Goal: Information Seeking & Learning: Check status

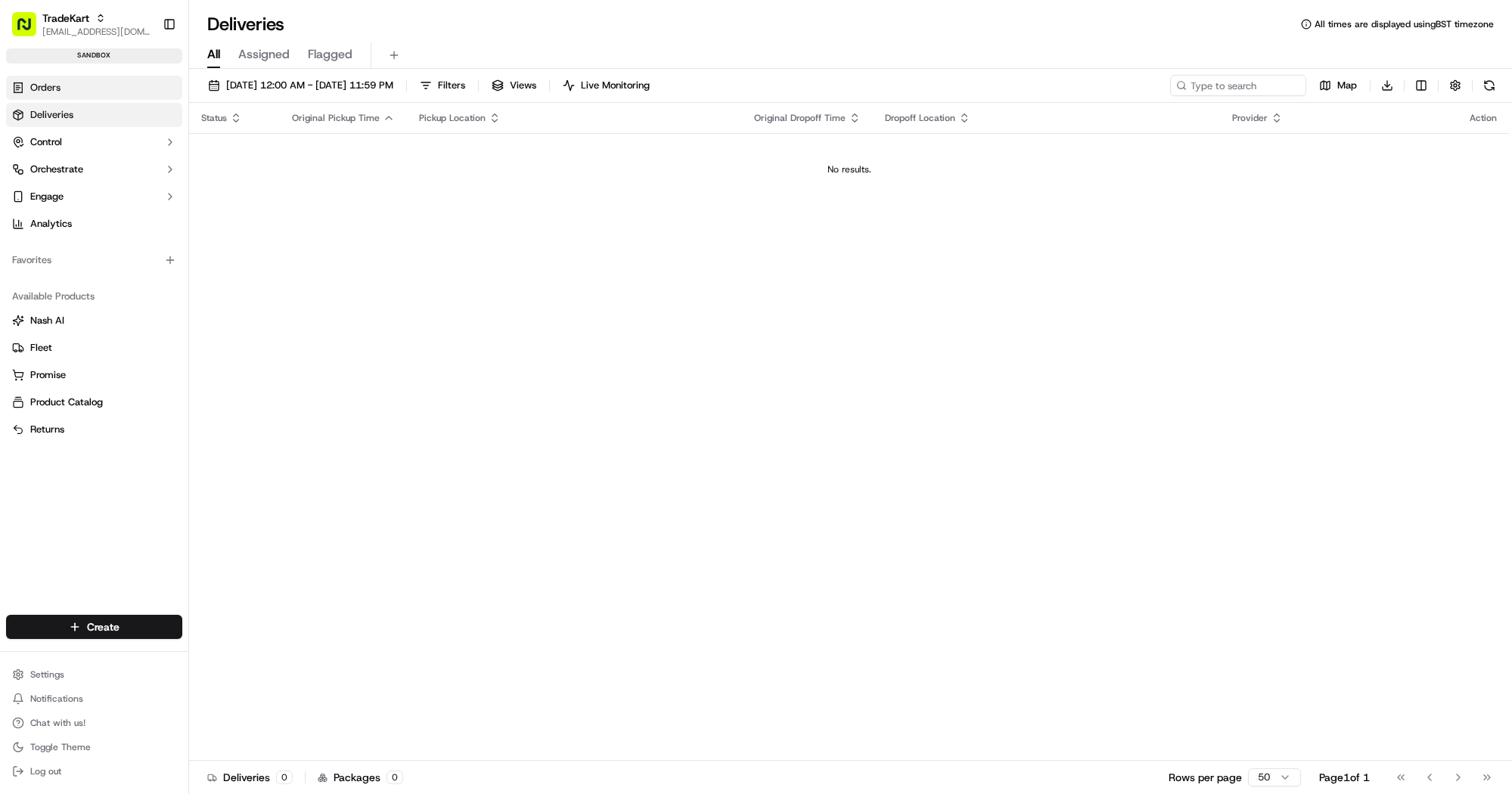
click at [89, 90] on link "Orders" at bounding box center [94, 88] width 176 height 24
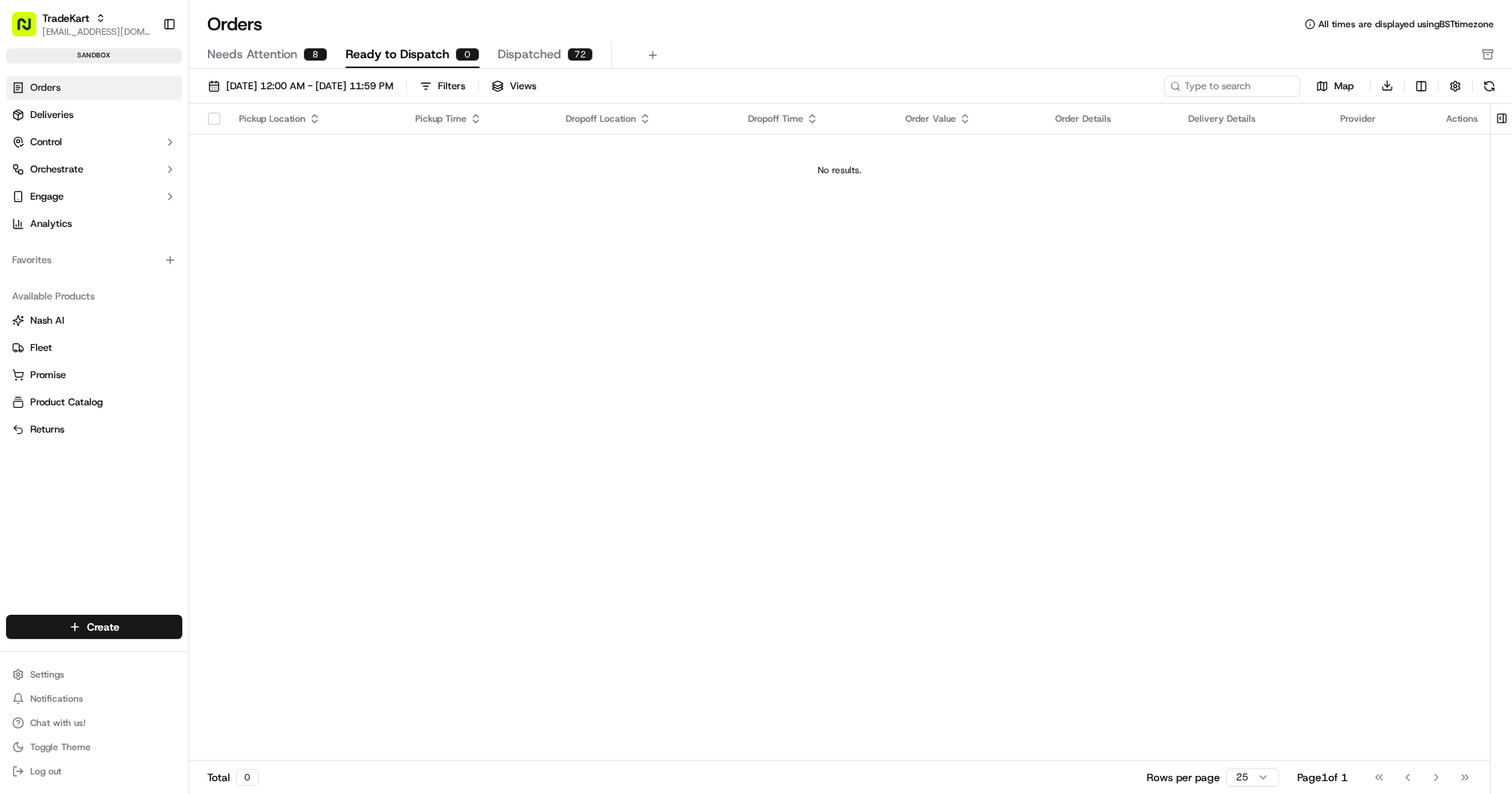
click at [544, 70] on div "[DATE] 12:00 AM - [DATE] 11:59 PM Filters Views Map Download Pickup Location Pi…" at bounding box center [851, 436] width 1323 height 735
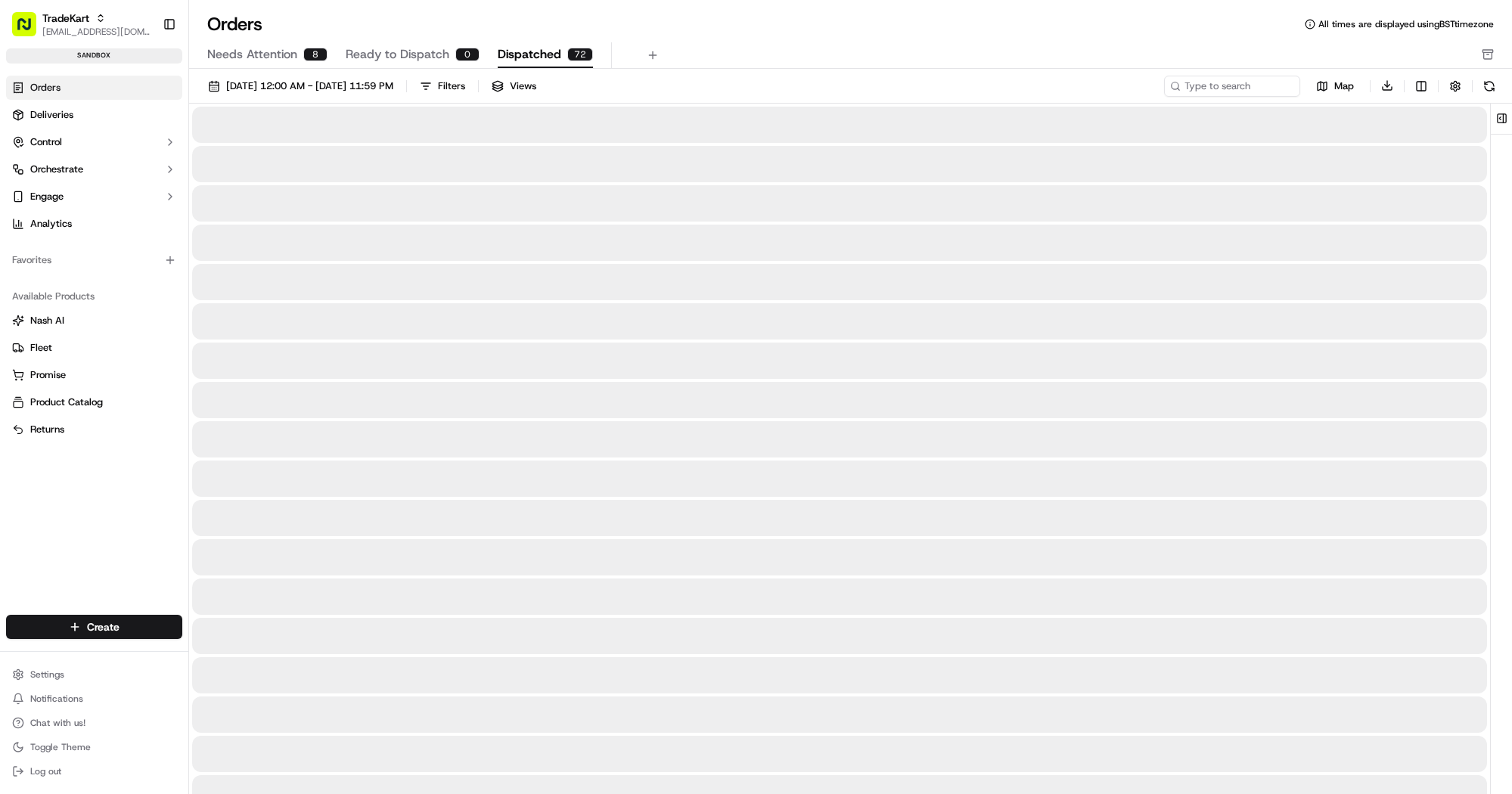
click at [547, 57] on span "Dispatched" at bounding box center [529, 55] width 64 height 18
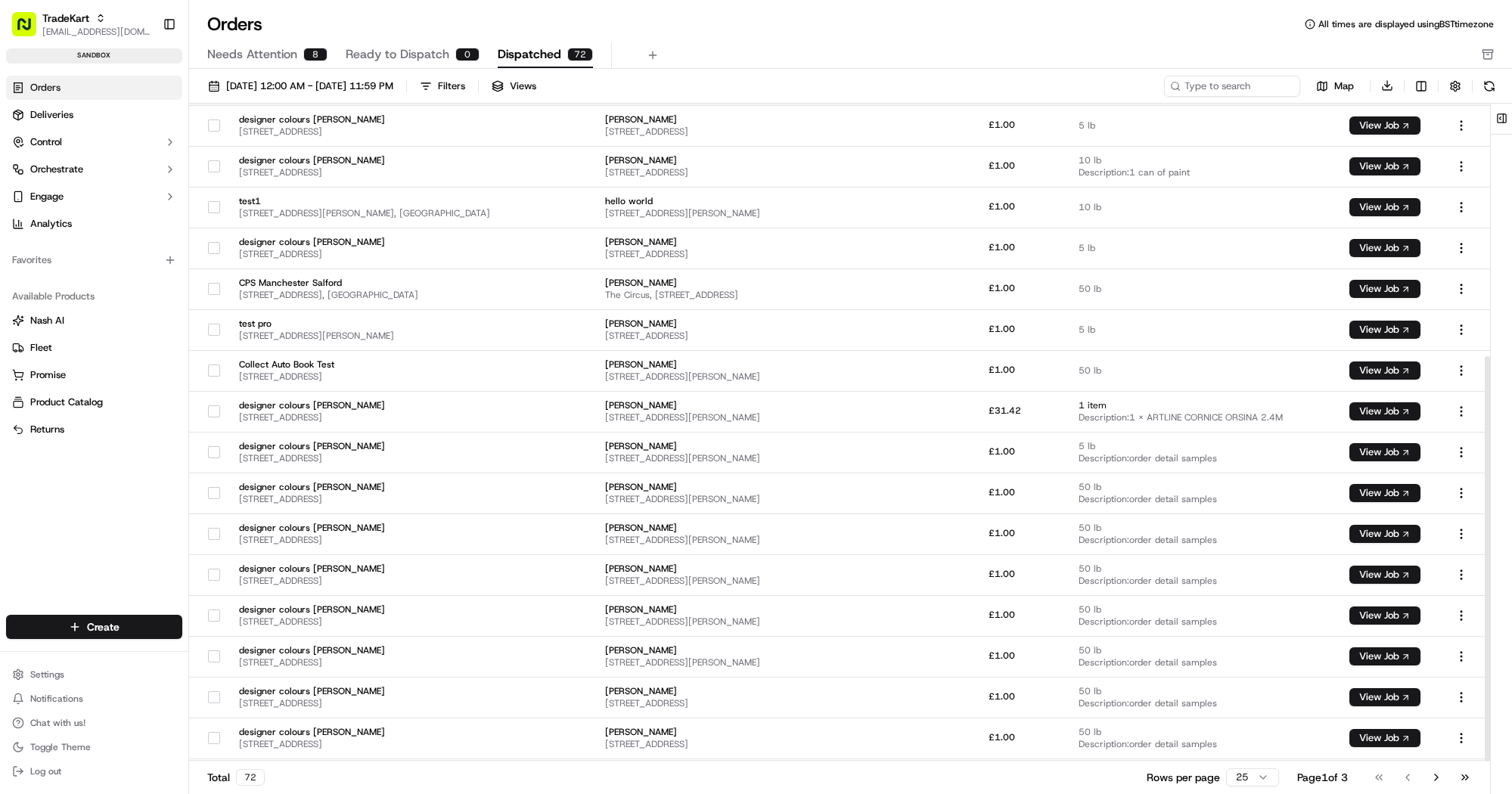
scroll to position [410, 0]
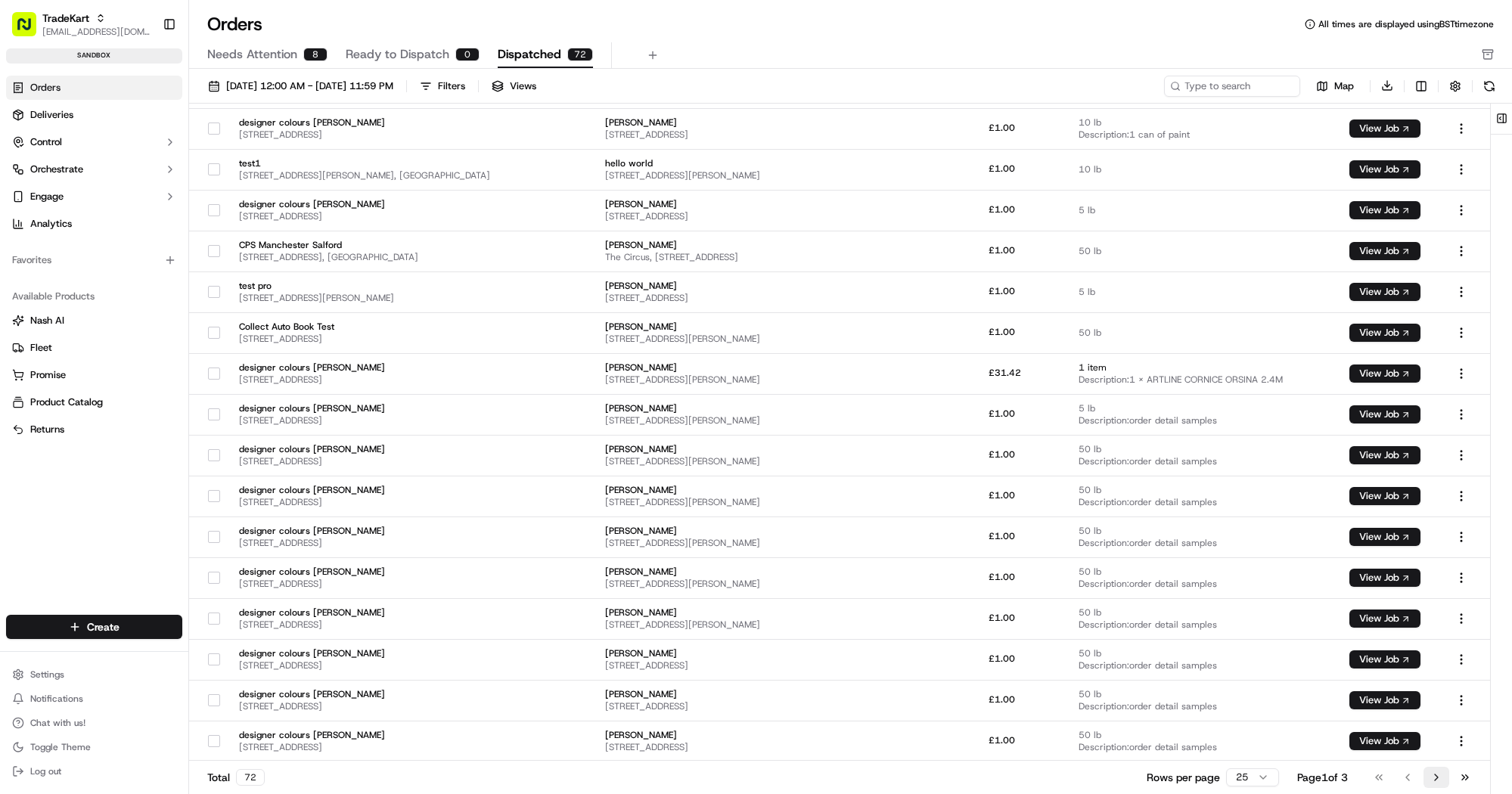
click at [1431, 778] on button "Go to next page" at bounding box center [1435, 777] width 25 height 21
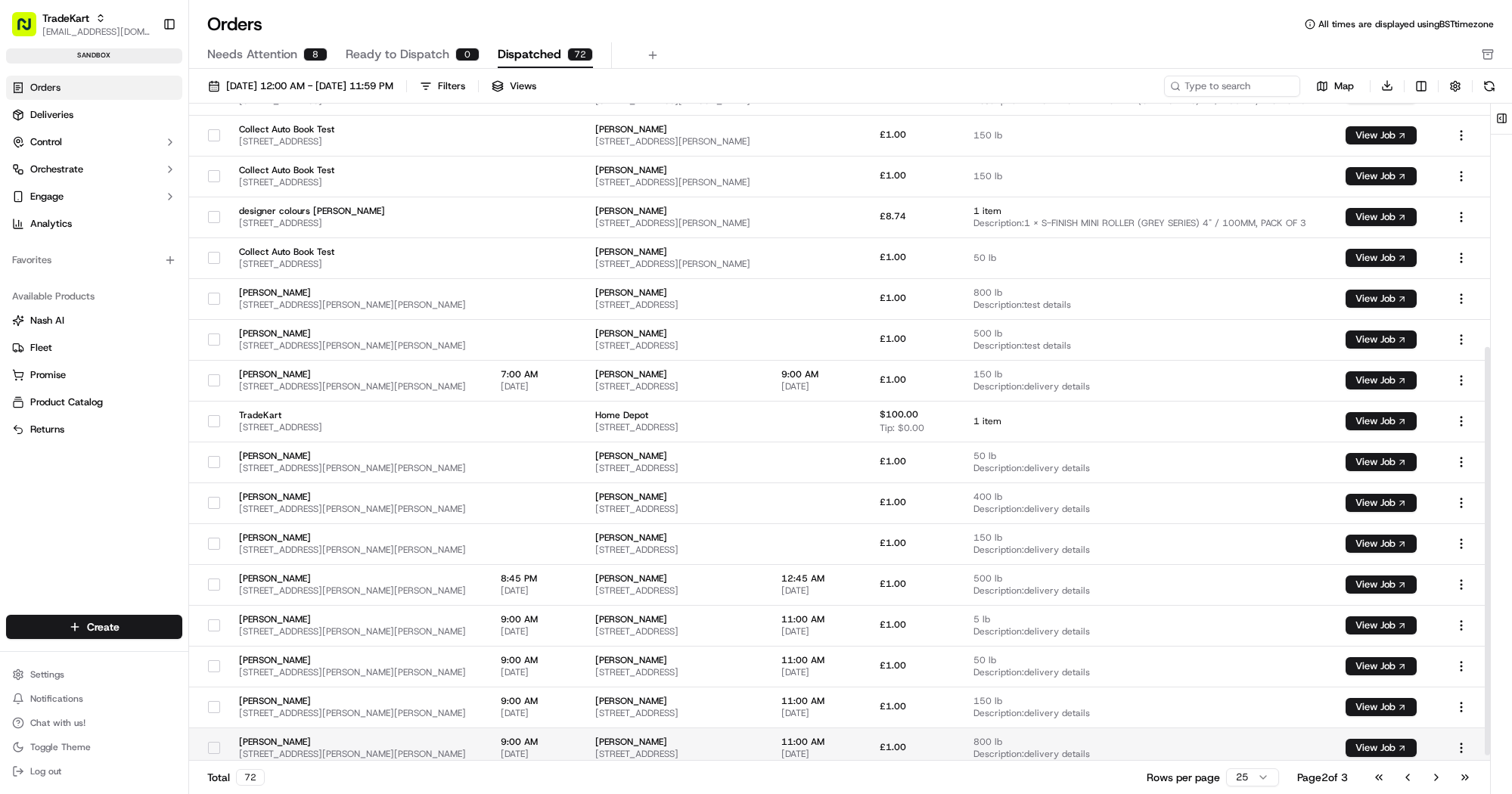
scroll to position [401, 0]
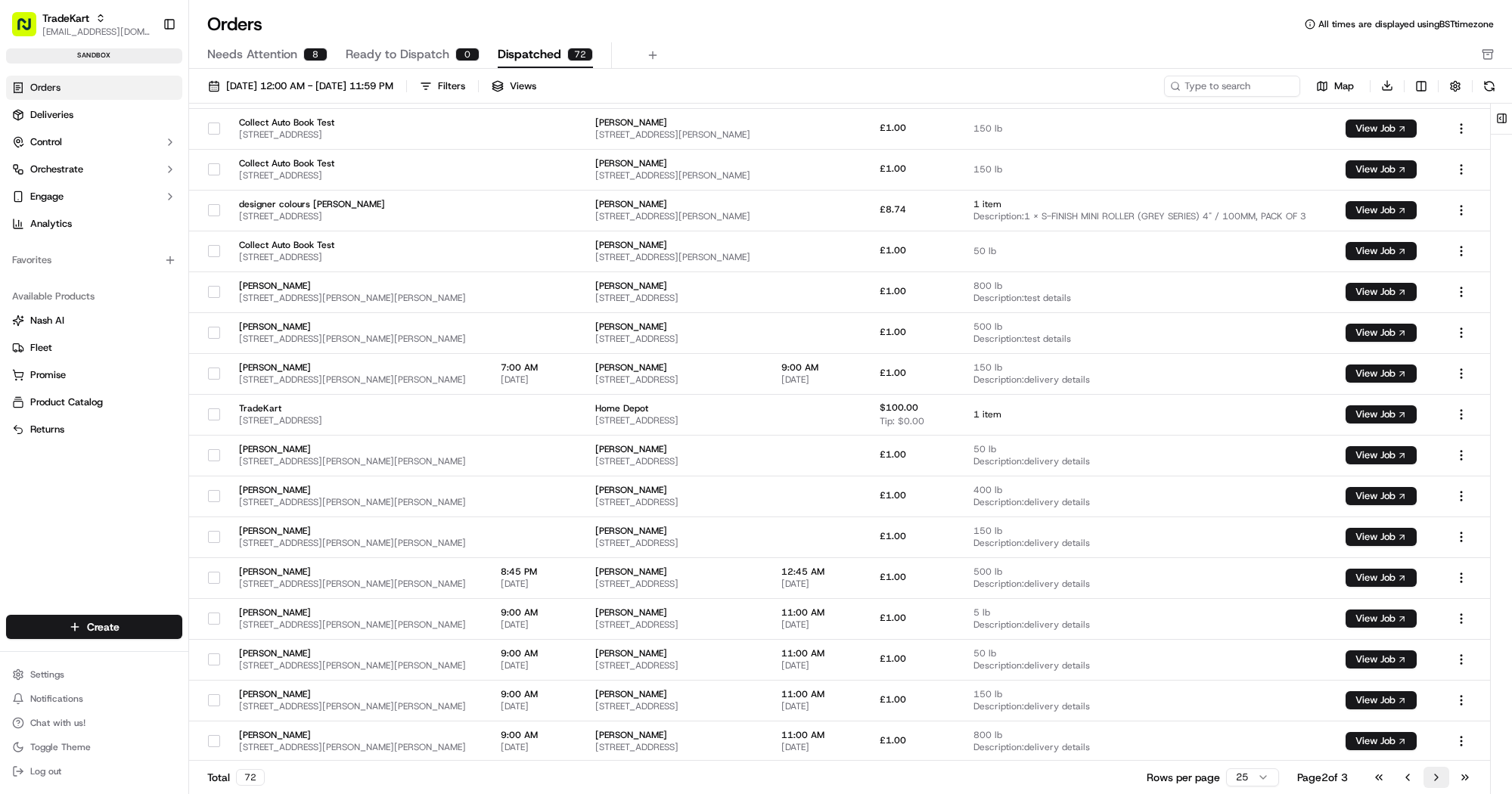
click at [1429, 776] on button "Go to next page" at bounding box center [1435, 777] width 25 height 21
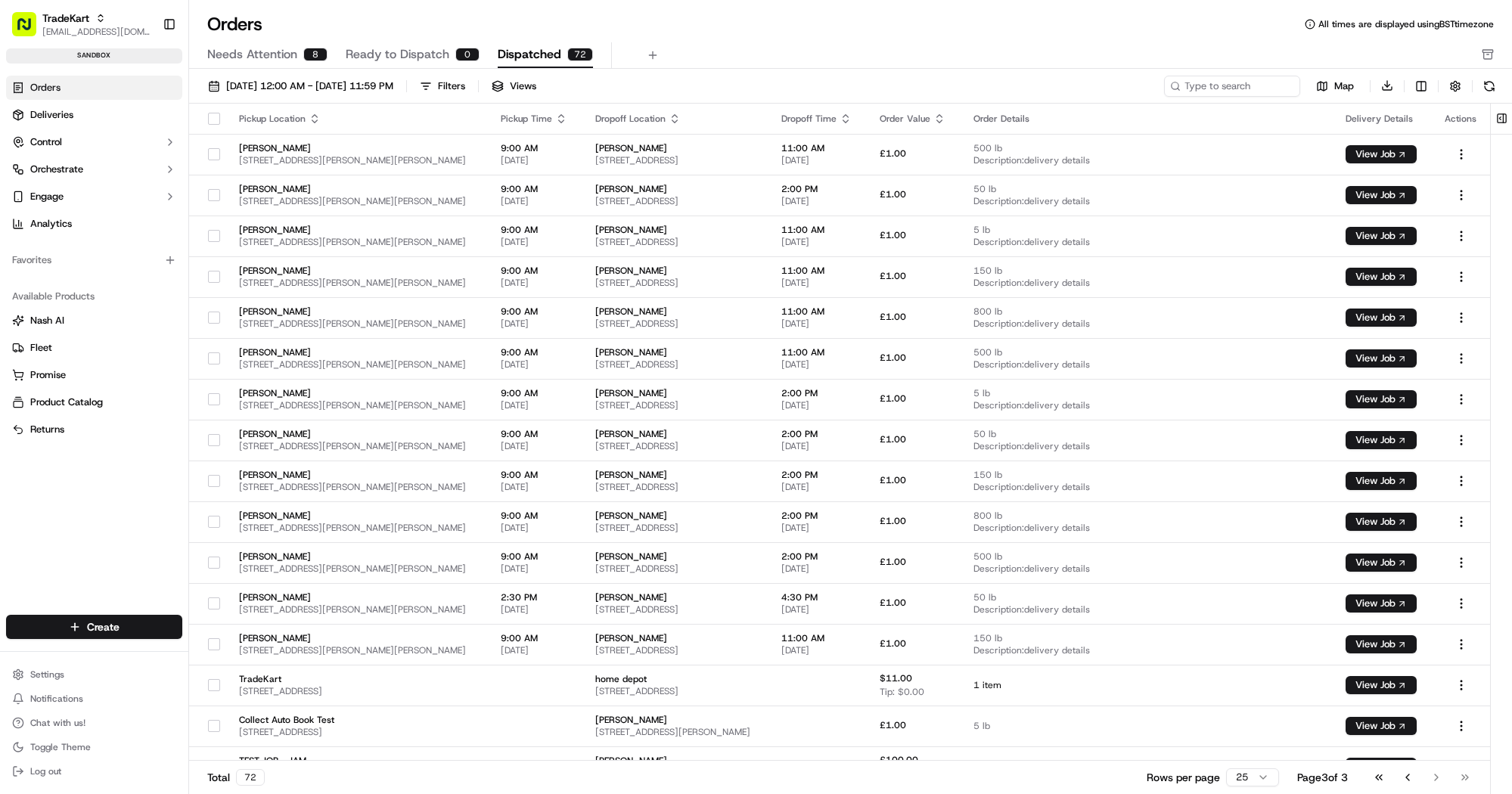
scroll to position [271, 0]
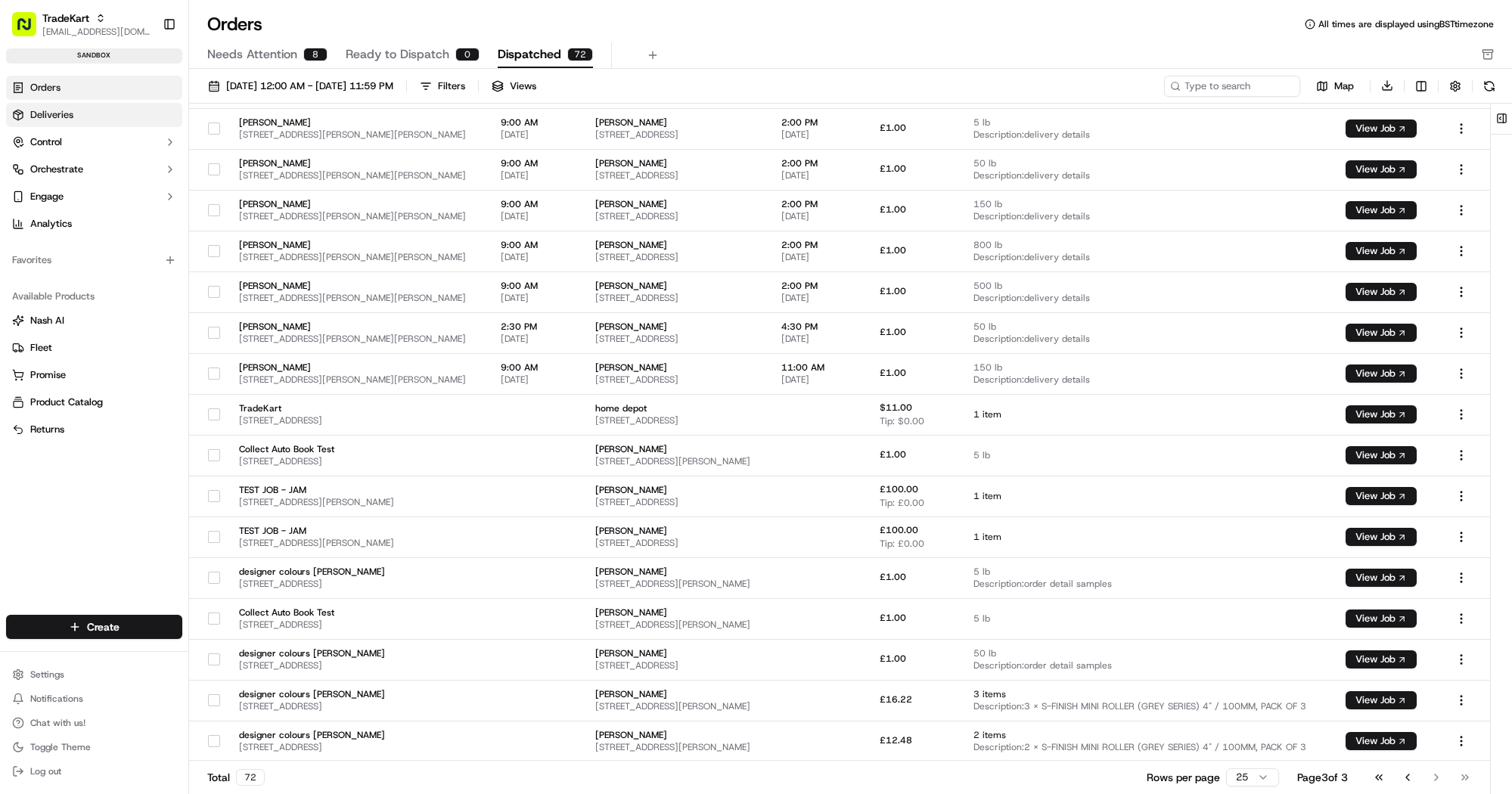
click at [91, 121] on link "Deliveries" at bounding box center [94, 115] width 176 height 24
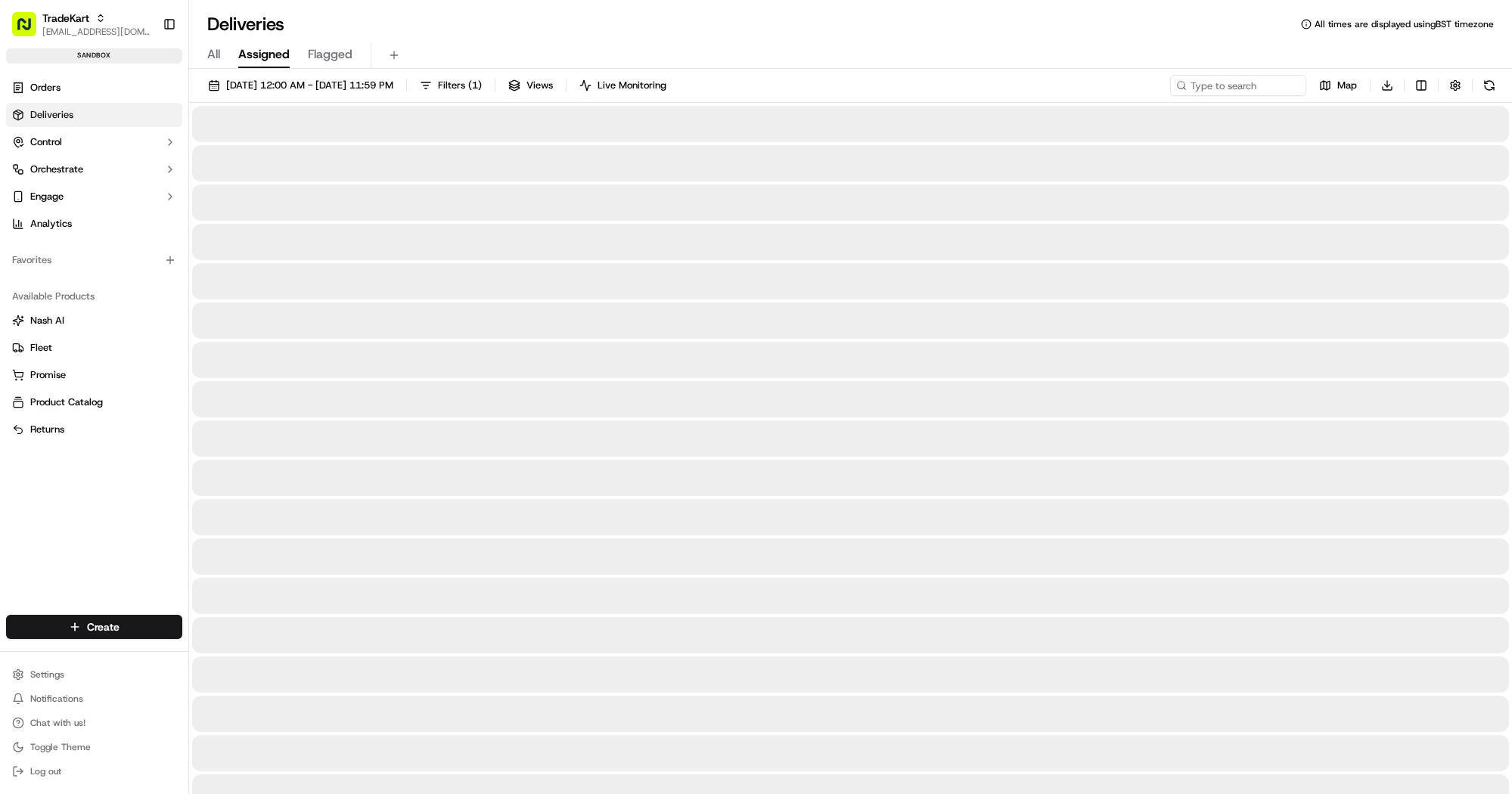
click at [260, 49] on span "Assigned" at bounding box center [264, 55] width 51 height 18
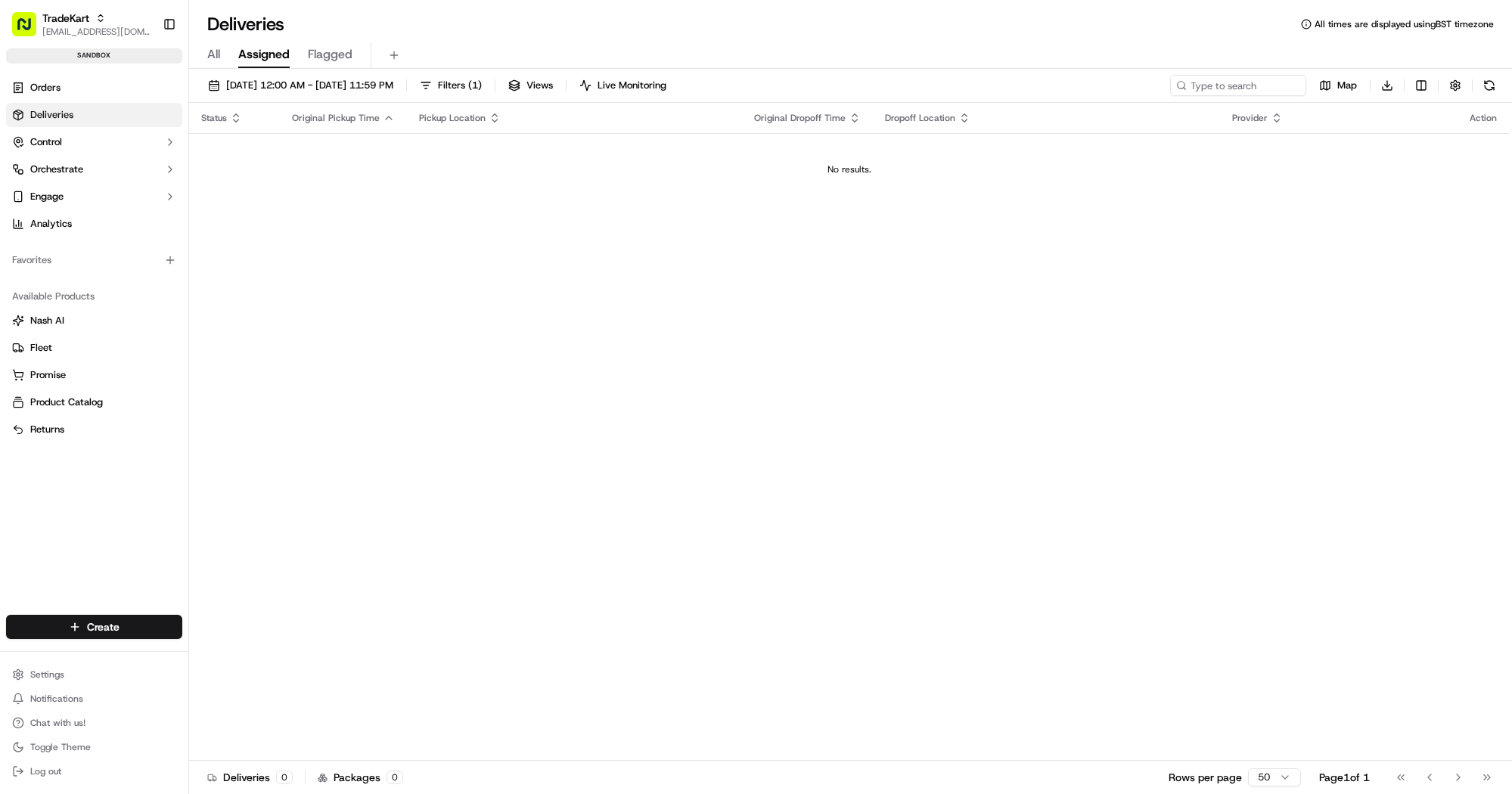
click at [343, 56] on span "Flagged" at bounding box center [330, 55] width 45 height 18
click at [220, 55] on span "All" at bounding box center [214, 55] width 13 height 18
click at [69, 140] on button "Control" at bounding box center [94, 142] width 176 height 24
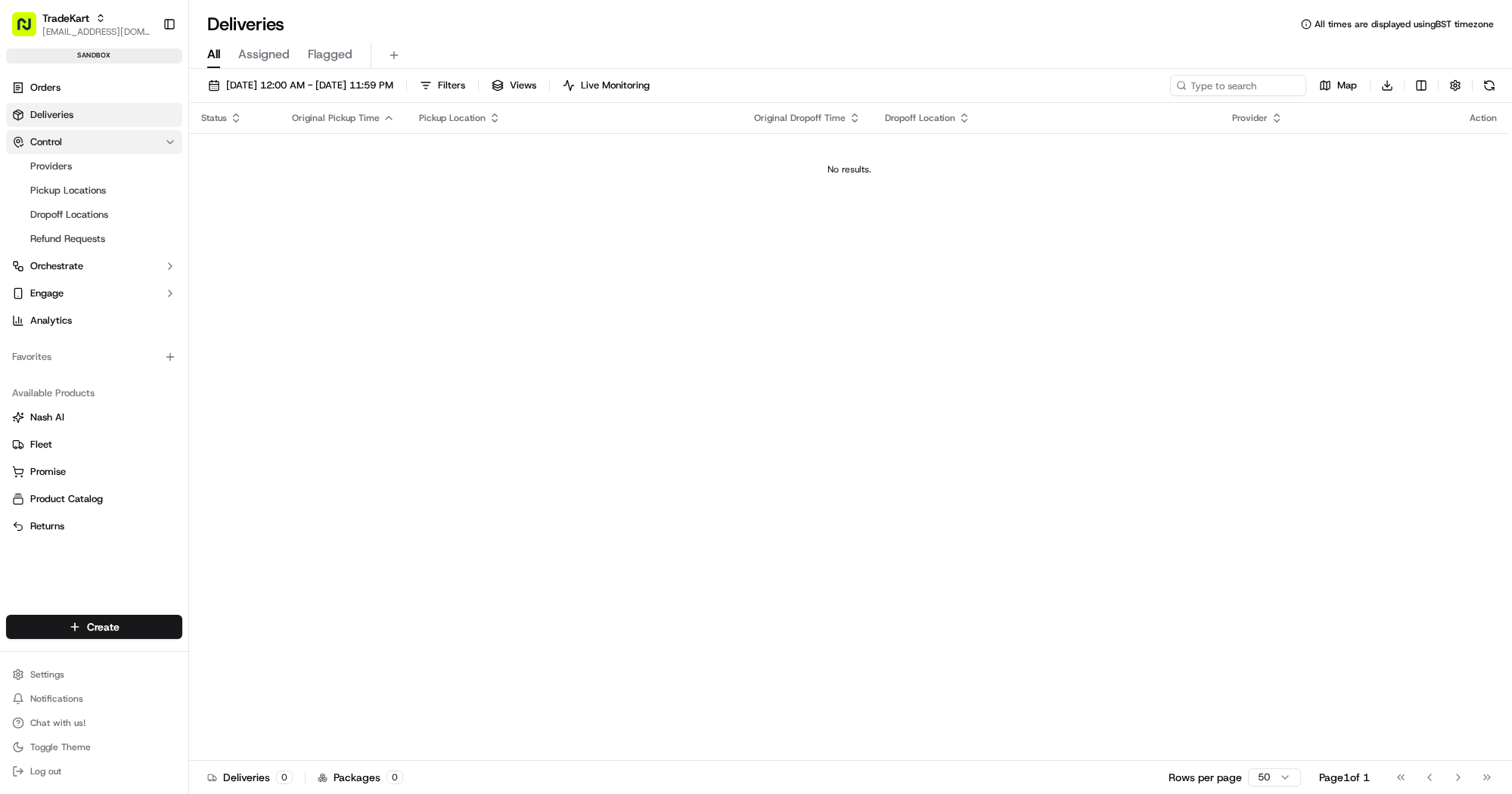
click at [69, 139] on button "Control" at bounding box center [94, 142] width 176 height 24
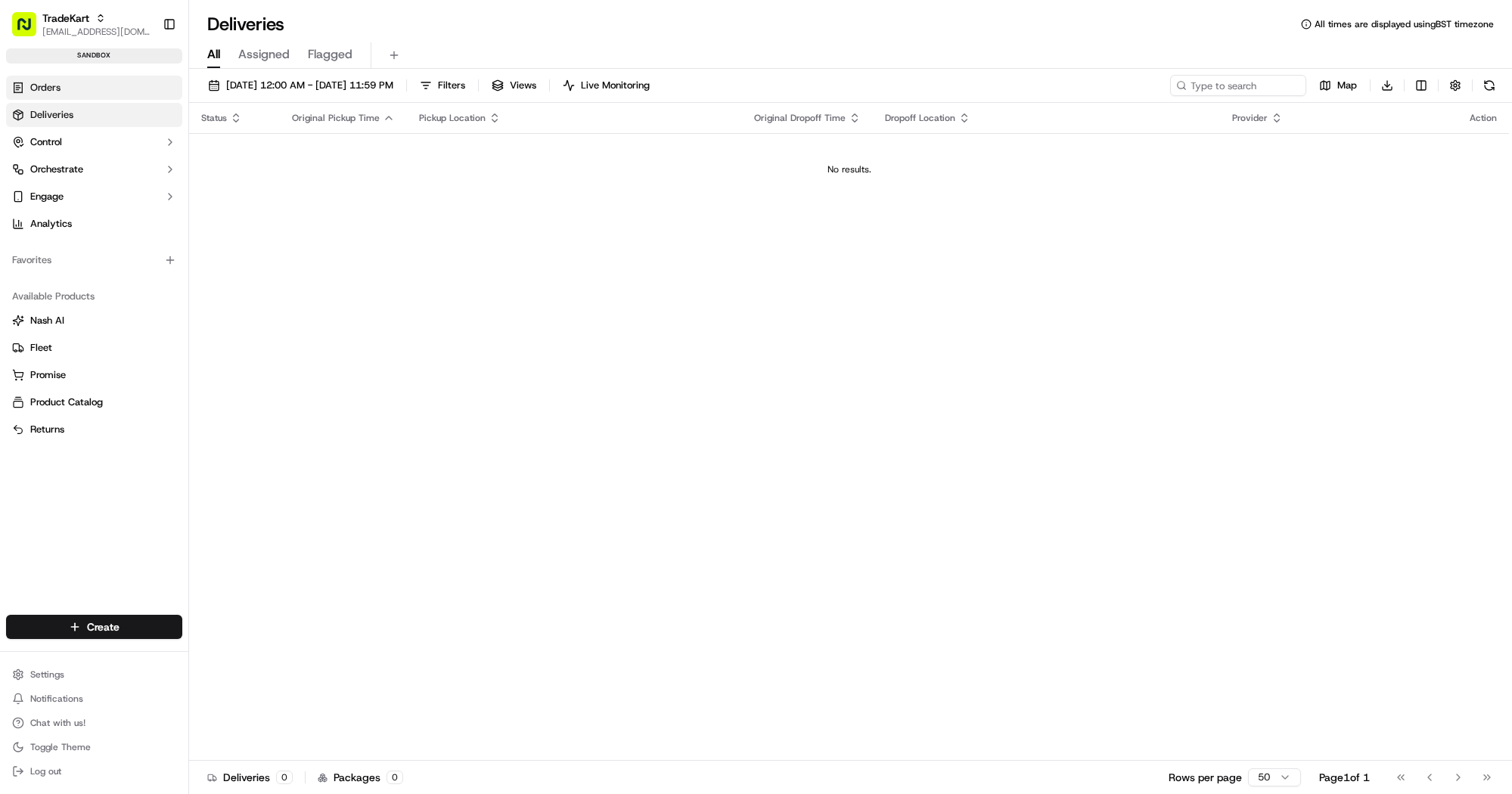
click at [100, 87] on link "Orders" at bounding box center [94, 88] width 176 height 24
